Goal: Task Accomplishment & Management: Manage account settings

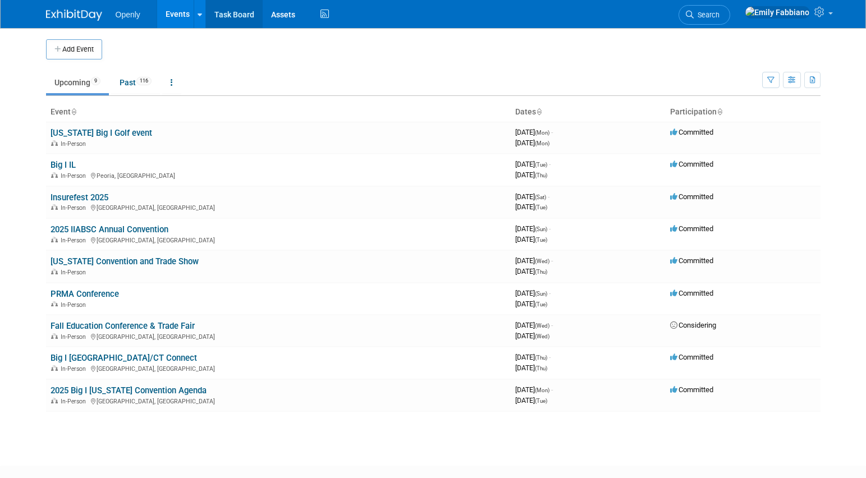
click at [239, 24] on link "Task Board" at bounding box center [234, 14] width 57 height 28
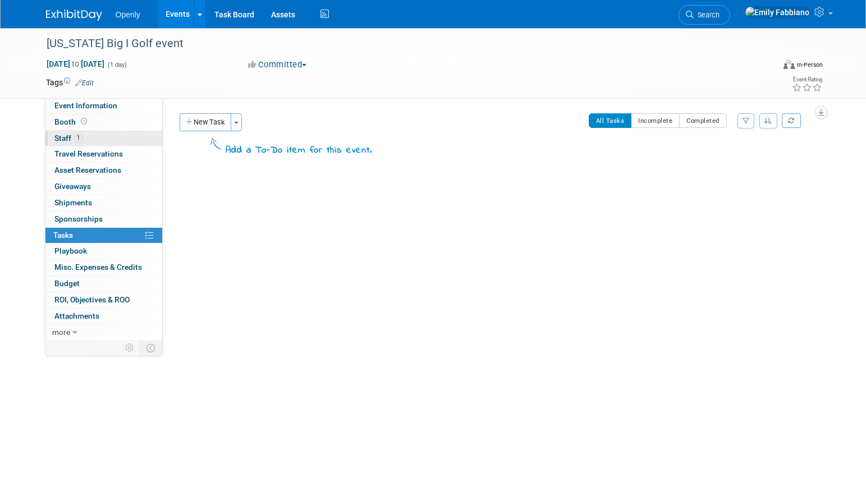
click at [95, 139] on link "1 Staff 1" at bounding box center [103, 139] width 117 height 16
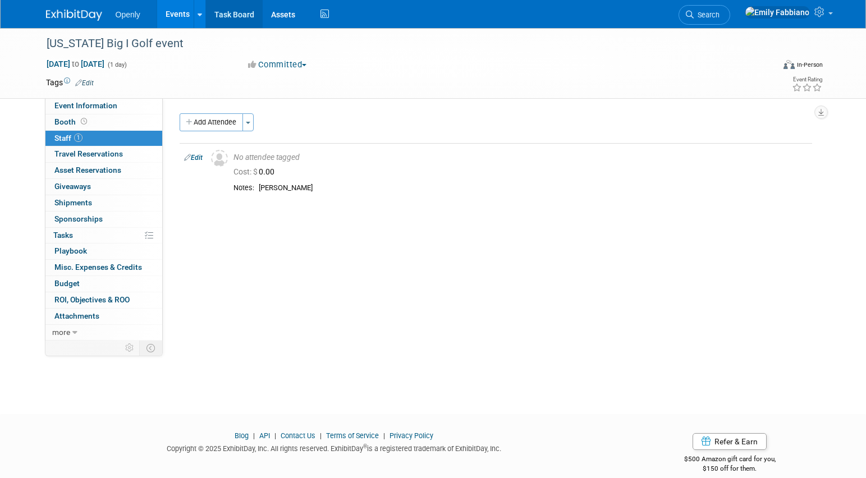
click at [234, 13] on link "Task Board" at bounding box center [234, 14] width 57 height 28
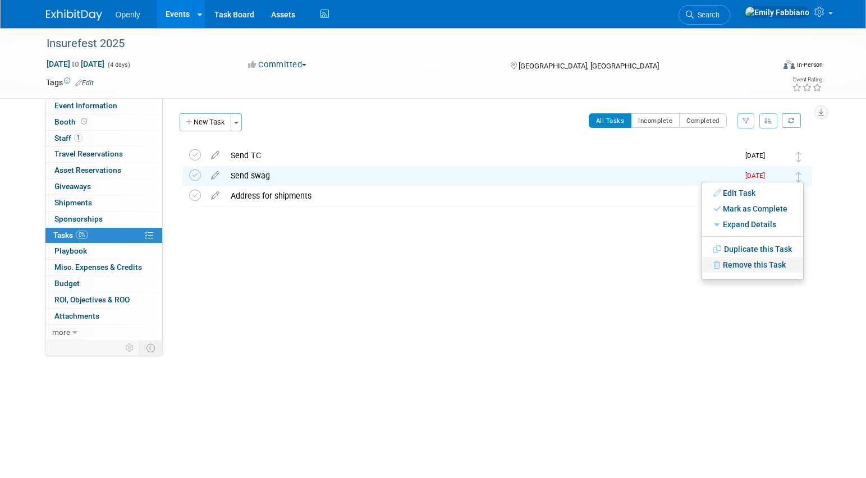
click at [725, 269] on link "Remove this Task" at bounding box center [752, 265] width 101 height 16
click at [849, 271] on link "Yes" at bounding box center [845, 274] width 33 height 18
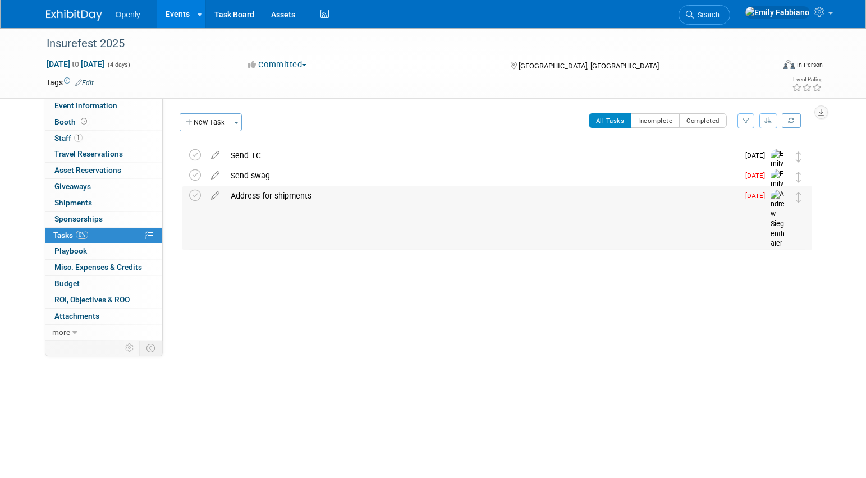
click at [701, 194] on div "Address for shipments" at bounding box center [481, 195] width 513 height 19
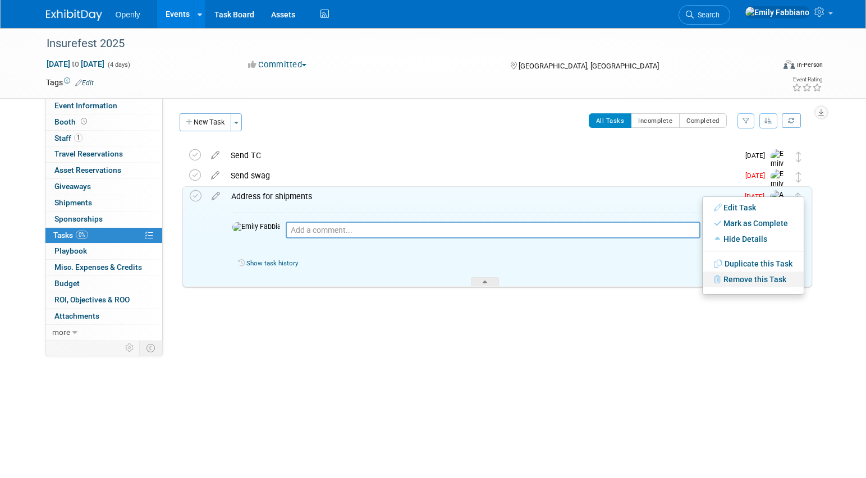
click at [723, 281] on link "Remove this Task" at bounding box center [752, 280] width 101 height 16
click at [841, 287] on link "Yes" at bounding box center [845, 288] width 33 height 18
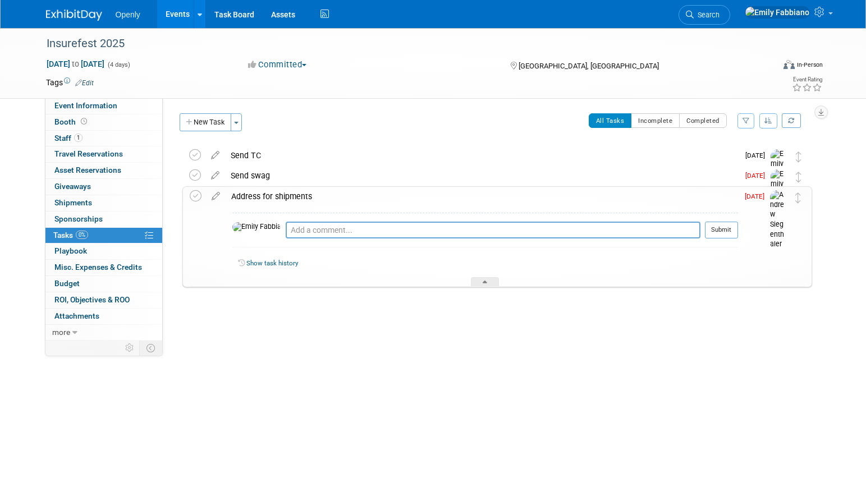
click at [448, 366] on div "Insurefest 2025 Oct 11, 2025 to Oct 14, 2025 (4 days) Oct 11, 2025 to Oct 14, 2…" at bounding box center [433, 211] width 866 height 366
click at [85, 255] on span "Playbook 0" at bounding box center [70, 250] width 33 height 9
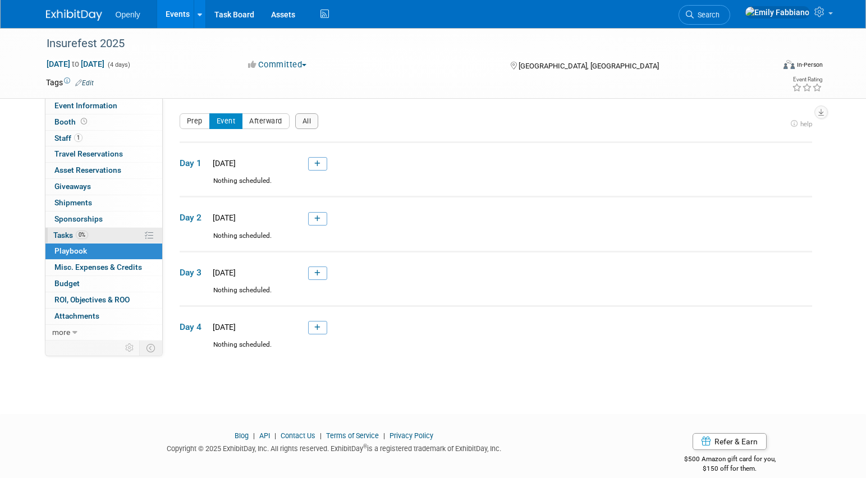
click at [95, 237] on link "0% Tasks 0%" at bounding box center [103, 236] width 117 height 16
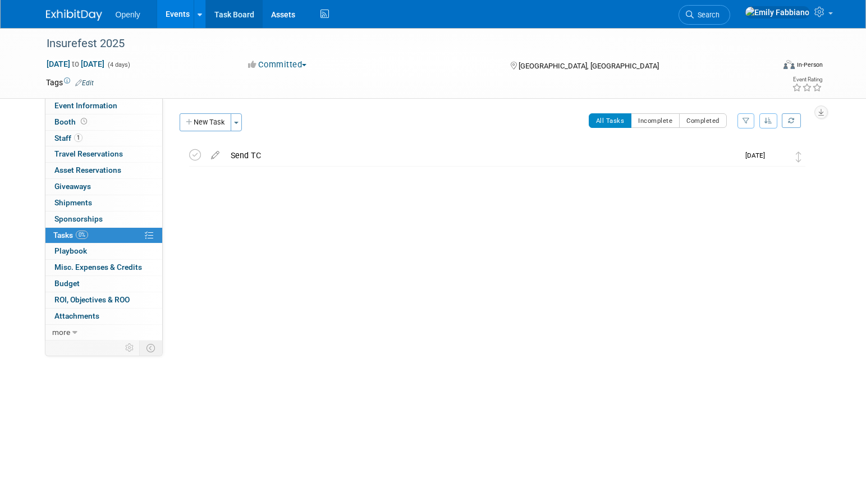
click at [243, 14] on link "Task Board" at bounding box center [234, 14] width 57 height 28
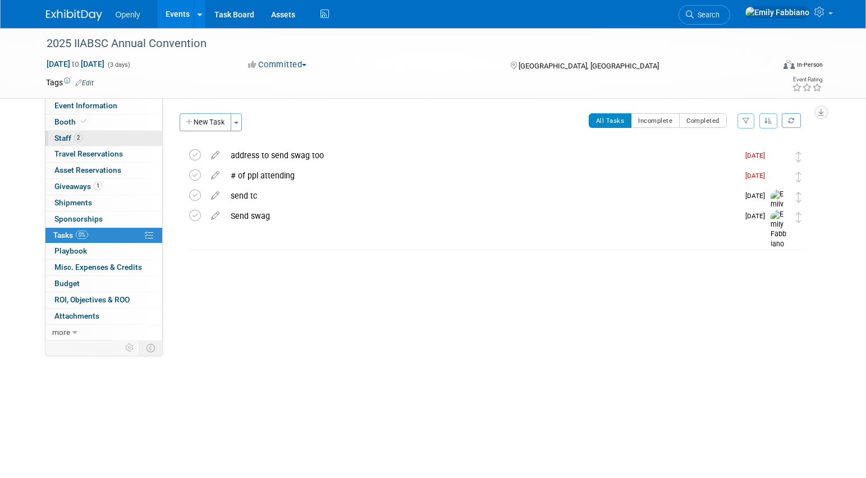
click at [112, 144] on link "2 Staff 2" at bounding box center [103, 139] width 117 height 16
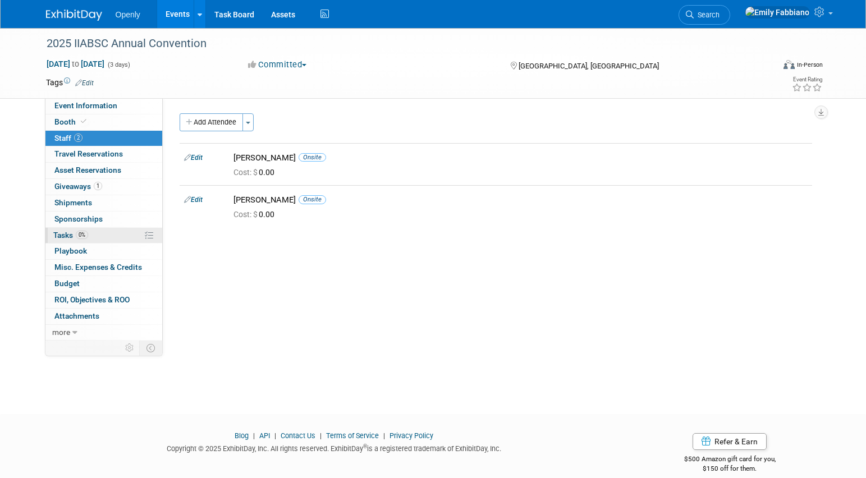
click at [99, 233] on link "0% Tasks 0%" at bounding box center [103, 236] width 117 height 16
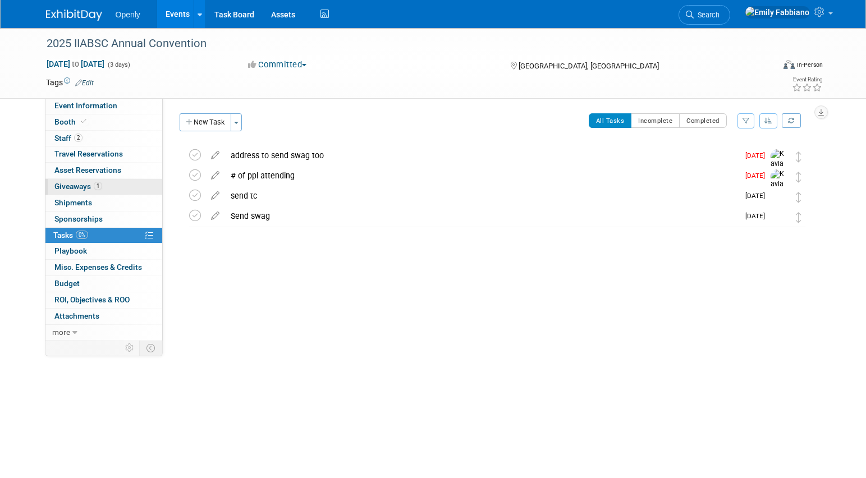
click at [109, 190] on link "1 Giveaways 1" at bounding box center [103, 187] width 117 height 16
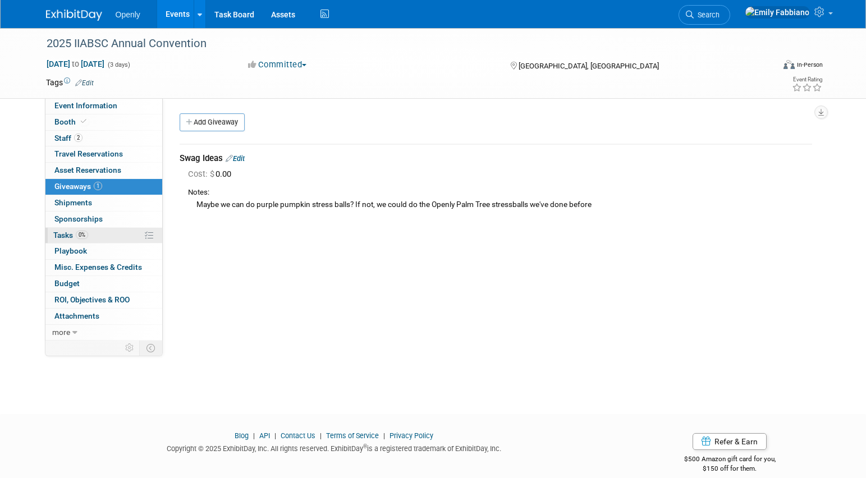
click at [100, 240] on link "0% Tasks 0%" at bounding box center [103, 236] width 117 height 16
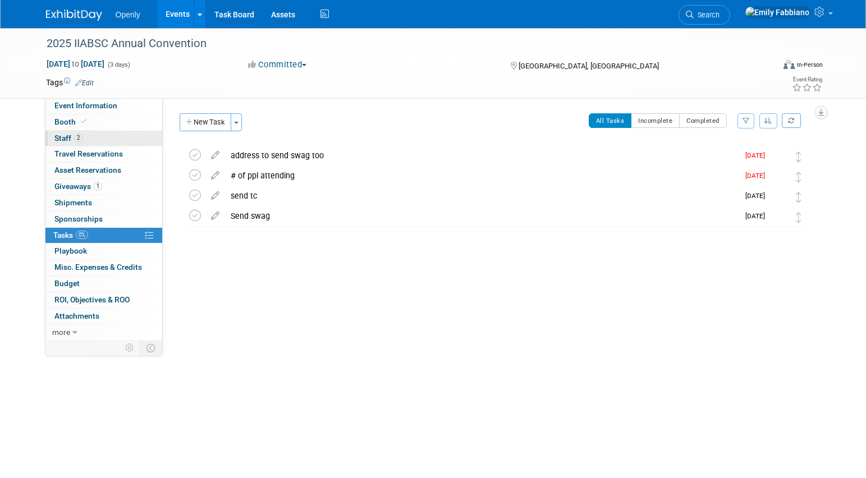
click at [97, 136] on link "2 Staff 2" at bounding box center [103, 139] width 117 height 16
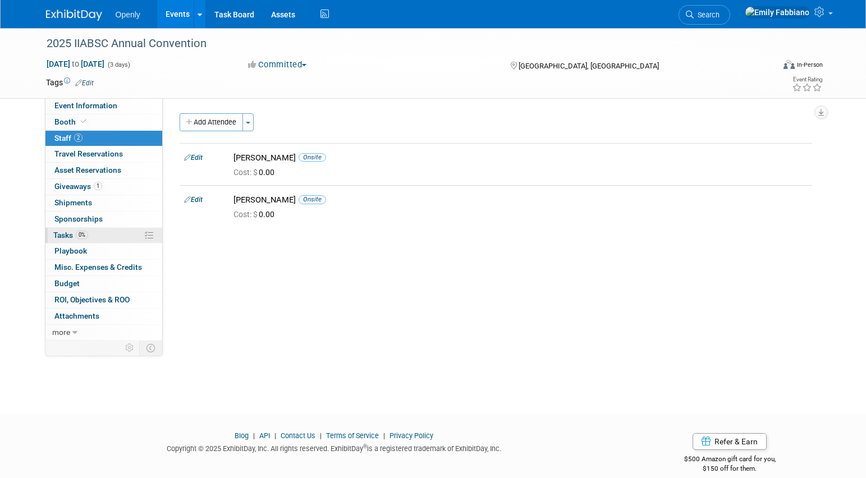
click at [86, 236] on span "0%" at bounding box center [82, 235] width 12 height 8
